Goal: Task Accomplishment & Management: Manage account settings

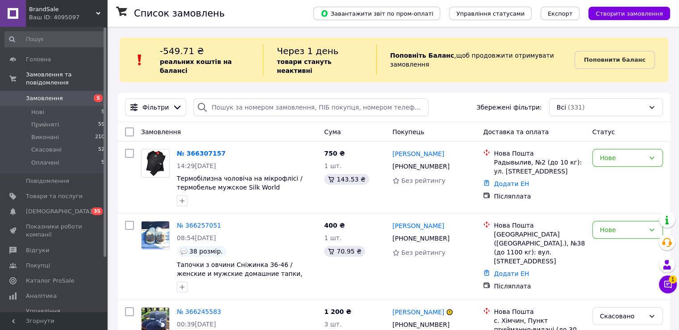
click at [205, 150] on link "№ 366307157" at bounding box center [201, 153] width 49 height 7
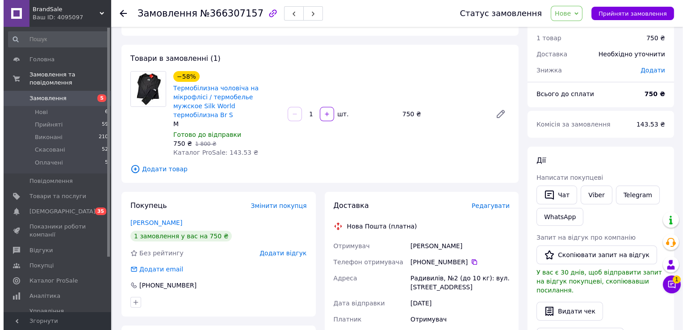
scroll to position [45, 0]
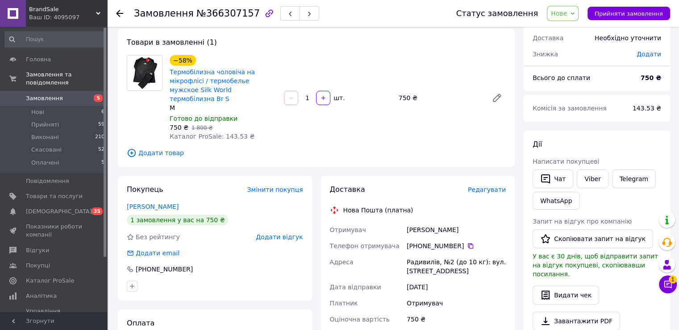
click at [463, 186] on span "Редагувати" at bounding box center [487, 189] width 38 height 7
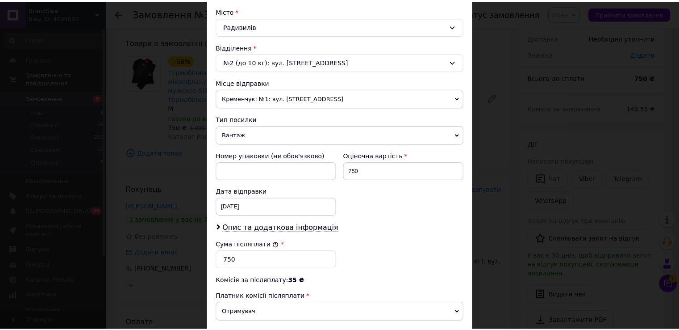
scroll to position [268, 0]
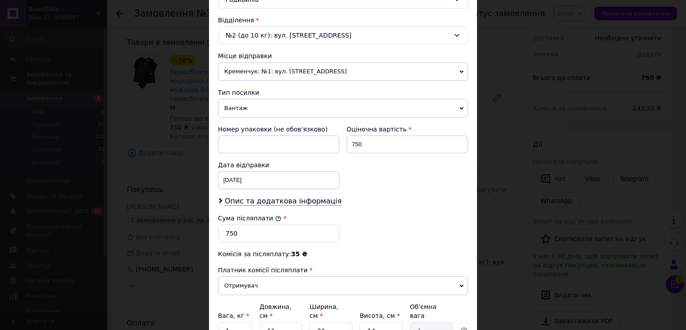
click at [463, 235] on div "× Редагування доставки Спосіб доставки Нова Пошта (платна) Платник Отримувач Ві…" at bounding box center [343, 165] width 686 height 330
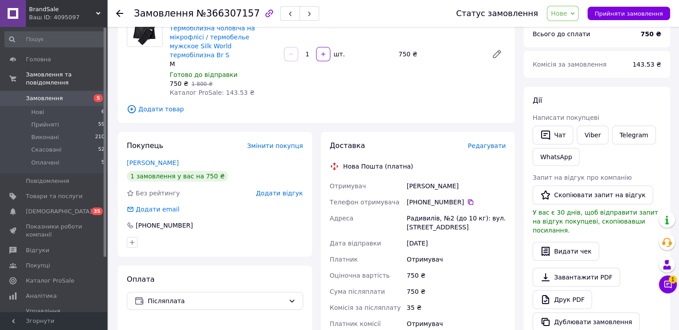
scroll to position [179, 0]
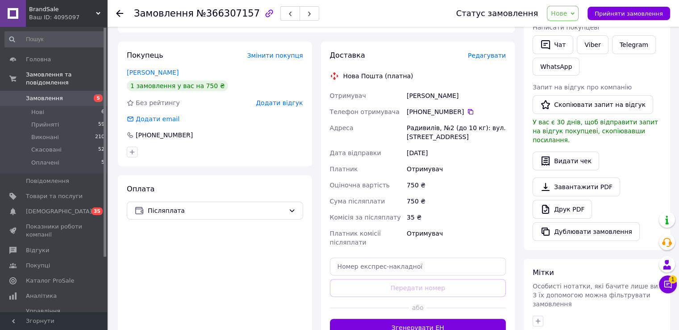
click at [463, 17] on span "Нове" at bounding box center [563, 13] width 32 height 15
drag, startPoint x: 572, startPoint y: 27, endPoint x: 481, endPoint y: 183, distance: 180.0
click at [463, 30] on li "Прийнято" at bounding box center [568, 31] width 41 height 13
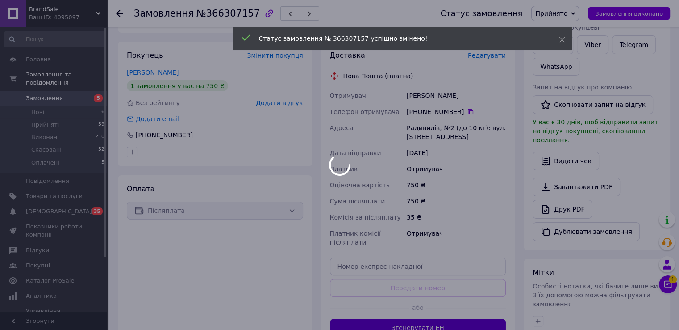
click at [397, 314] on div at bounding box center [339, 165] width 679 height 330
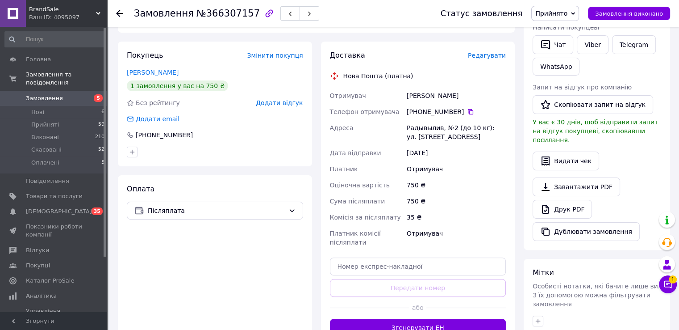
click at [374, 317] on button "Згенерувати ЕН" at bounding box center [418, 328] width 176 height 18
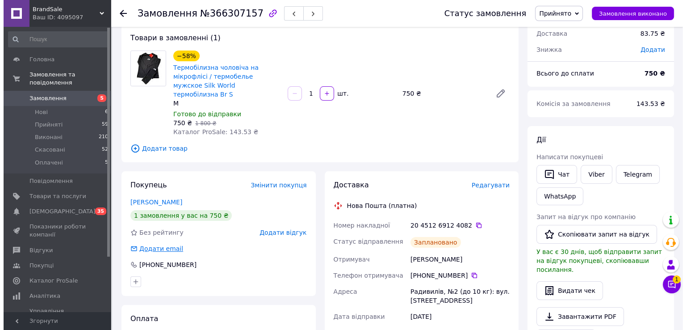
scroll to position [45, 0]
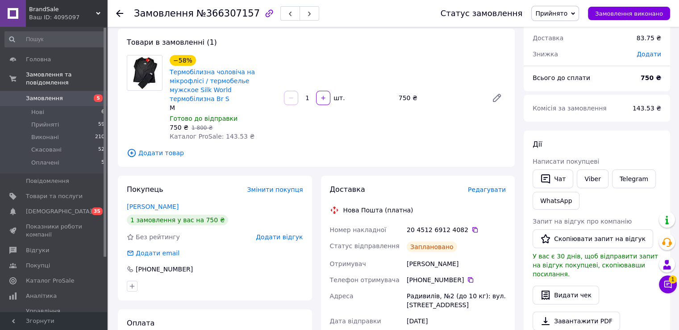
click at [463, 176] on div "Доставка Редагувати Нова Пошта (платна) Номер накладної 20 4512 6912 4082   Ста…" at bounding box center [418, 322] width 194 height 293
click at [463, 184] on div "Доставка Редагувати" at bounding box center [418, 189] width 176 height 10
click at [463, 186] on span "Редагувати" at bounding box center [487, 189] width 38 height 7
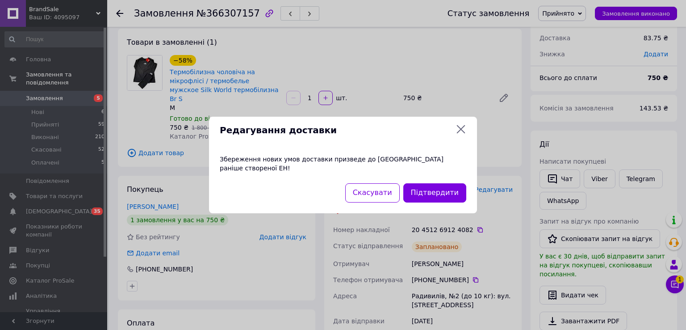
click at [463, 181] on div "Редагування доставки Збереження нових умов доставки призведе до [GEOGRAPHIC_DAT…" at bounding box center [343, 165] width 686 height 330
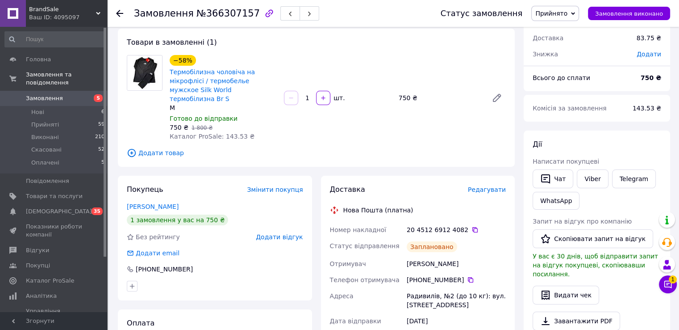
drag, startPoint x: 464, startPoint y: 184, endPoint x: 501, endPoint y: 190, distance: 37.0
click at [463, 184] on div "Доставка" at bounding box center [399, 189] width 138 height 10
click at [463, 186] on span "Редагувати" at bounding box center [487, 189] width 38 height 7
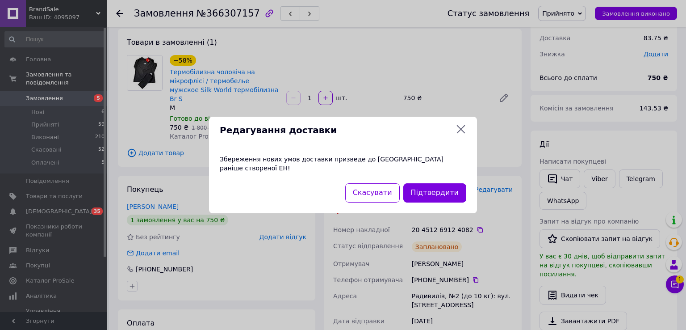
click at [463, 184] on div "Редагування доставки Збереження нових умов доставки призведе до [GEOGRAPHIC_DAT…" at bounding box center [343, 165] width 686 height 330
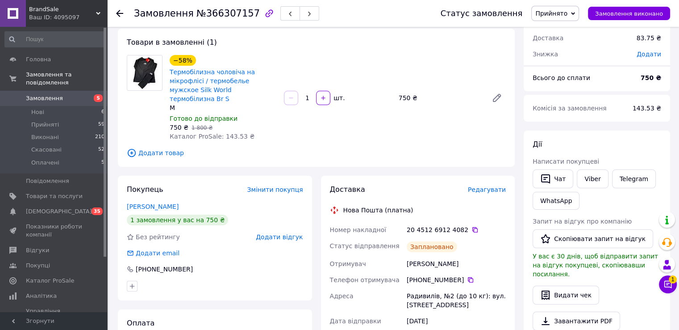
click at [463, 188] on div "Доставка Редагувати Нова Пошта (платна) Номер накладної 20 4512 6912 4082   Ста…" at bounding box center [418, 321] width 176 height 275
click at [463, 186] on span "Редагувати" at bounding box center [487, 189] width 38 height 7
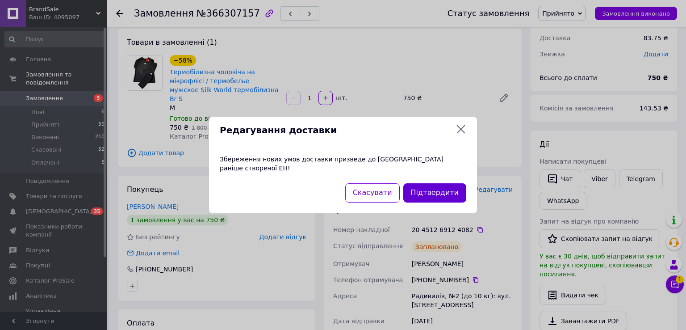
drag, startPoint x: 430, startPoint y: 202, endPoint x: 431, endPoint y: 191, distance: 11.2
click at [430, 200] on div "Скасувати Підтвердити" at bounding box center [343, 198] width 268 height 30
click at [431, 187] on button "Підтвердити" at bounding box center [434, 192] width 63 height 19
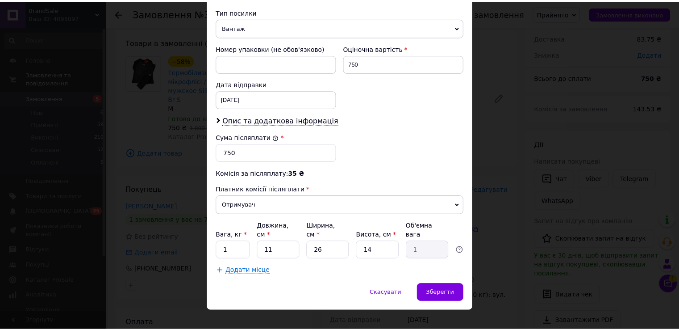
scroll to position [349, 0]
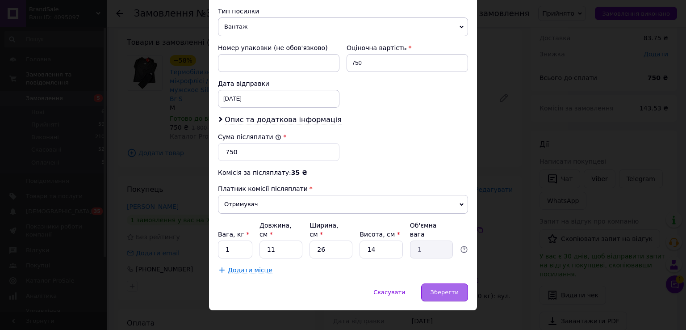
click at [454, 283] on div "Зберегти" at bounding box center [444, 292] width 47 height 18
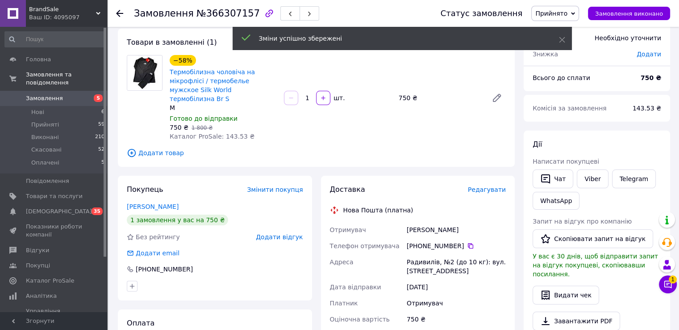
click at [463, 13] on icon at bounding box center [573, 14] width 4 height 4
click at [463, 39] on icon at bounding box center [562, 40] width 6 height 6
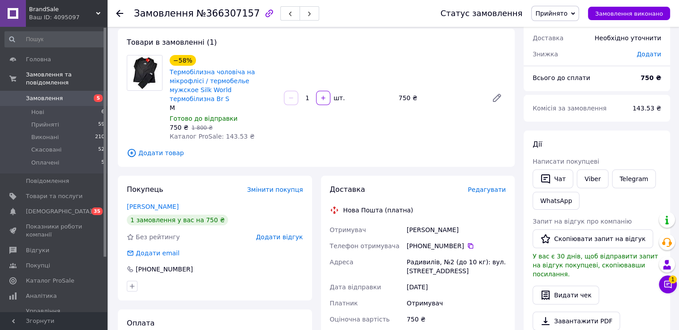
click at [463, 8] on span "Прийнято" at bounding box center [556, 13] width 48 height 15
drag, startPoint x: 465, startPoint y: 84, endPoint x: 298, endPoint y: 98, distance: 168.6
click at [463, 84] on div "−58% Термобілизна чоловіча на мікрофлісі / термобелье мужское Silk World термоб…" at bounding box center [338, 97] width 344 height 89
click at [38, 159] on span "Оплачені" at bounding box center [45, 163] width 28 height 8
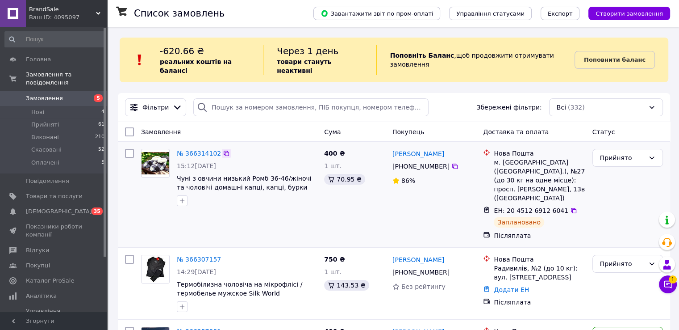
drag, startPoint x: 216, startPoint y: 152, endPoint x: 217, endPoint y: 144, distance: 8.5
click at [214, 151] on div "№ 366314102 15:12[DATE] Чуні з овчини низький Ромб 36-46/жіночі та чоловічі дом…" at bounding box center [246, 177] width 147 height 64
click at [223, 150] on icon at bounding box center [226, 153] width 7 height 7
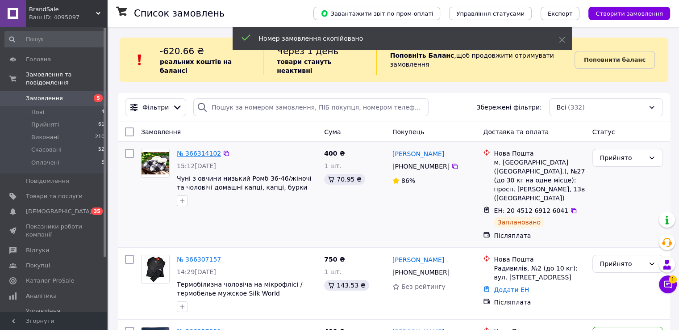
click at [205, 150] on link "№ 366314102" at bounding box center [199, 153] width 44 height 7
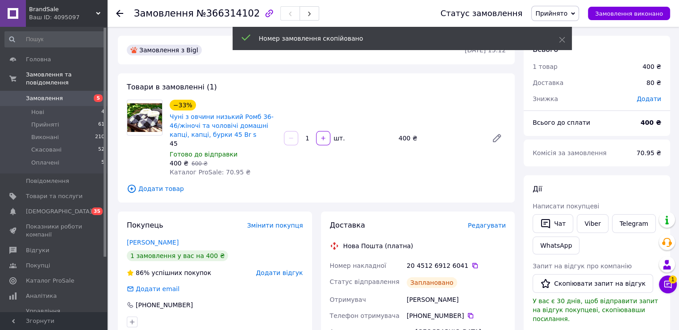
click at [463, 226] on span "Редагувати" at bounding box center [487, 225] width 38 height 7
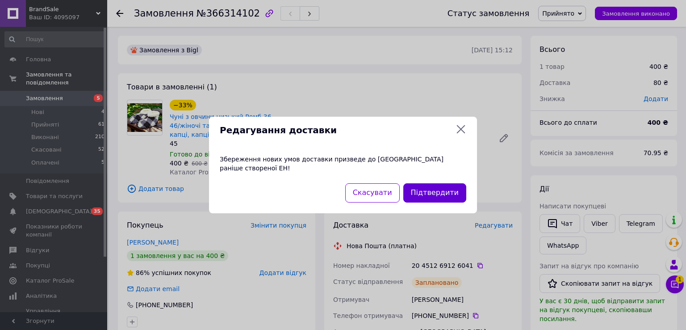
click at [429, 186] on button "Підтвердити" at bounding box center [434, 192] width 63 height 19
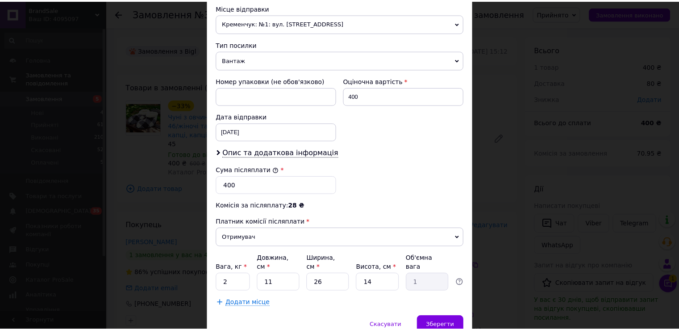
scroll to position [349, 0]
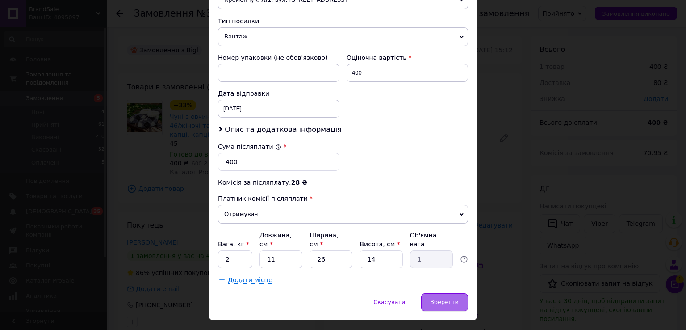
click at [438, 298] on span "Зберегти" at bounding box center [445, 301] width 28 height 7
